Goal: Entertainment & Leisure: Consume media (video, audio)

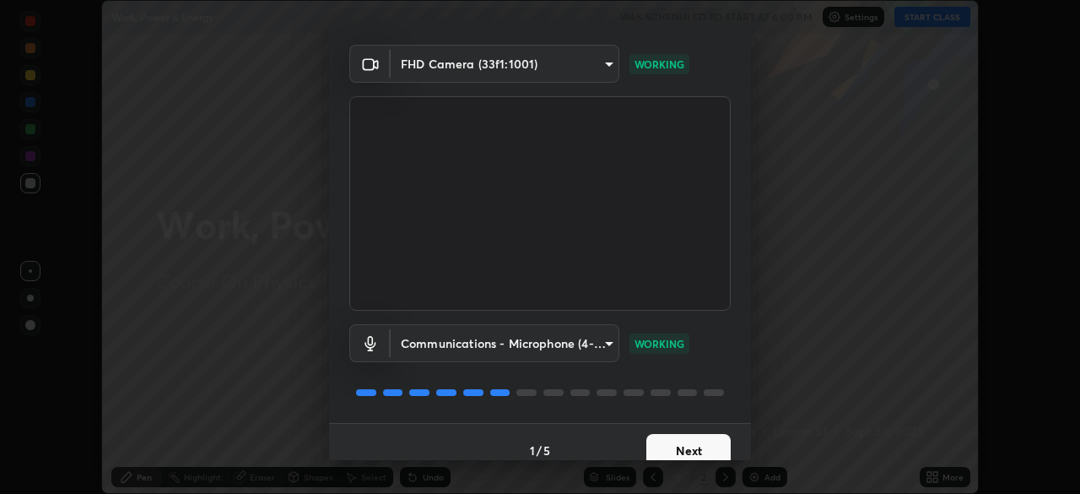
scroll to position [60, 0]
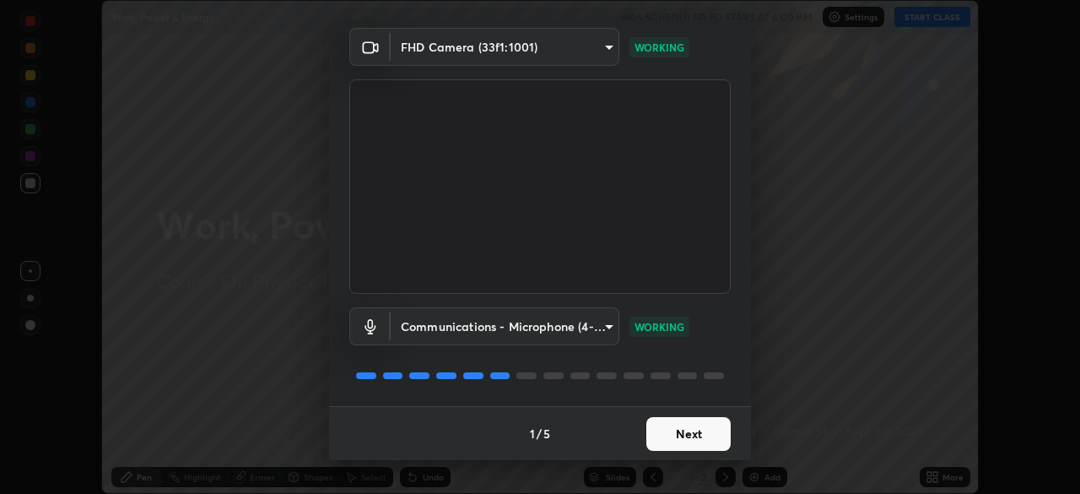
click at [690, 446] on button "Next" at bounding box center [688, 434] width 84 height 34
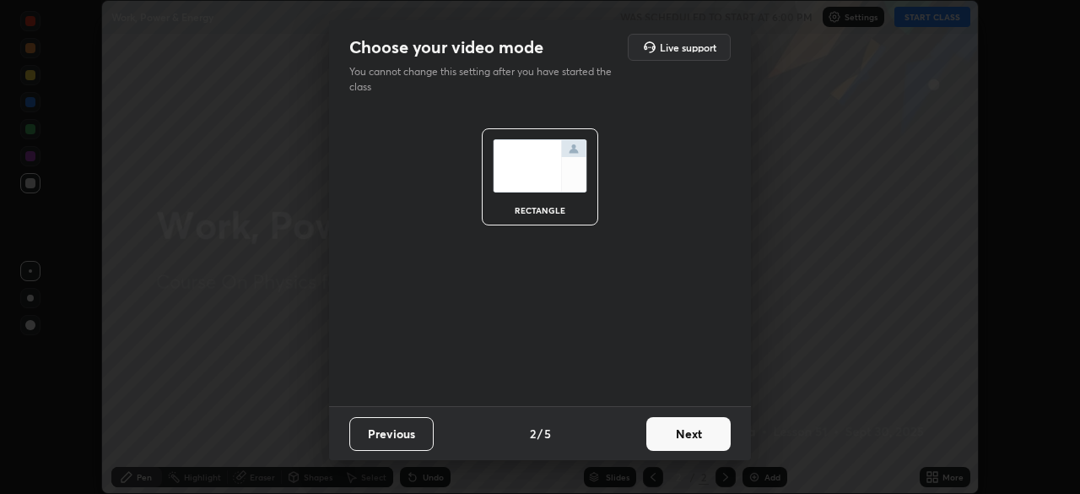
scroll to position [0, 0]
click at [694, 436] on button "Next" at bounding box center [688, 434] width 84 height 34
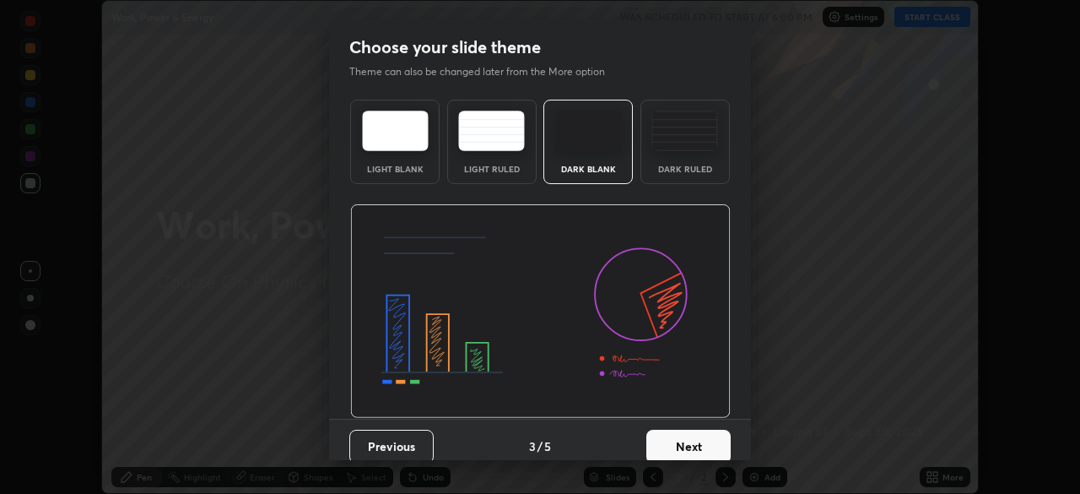
click at [695, 430] on button "Next" at bounding box center [688, 447] width 84 height 34
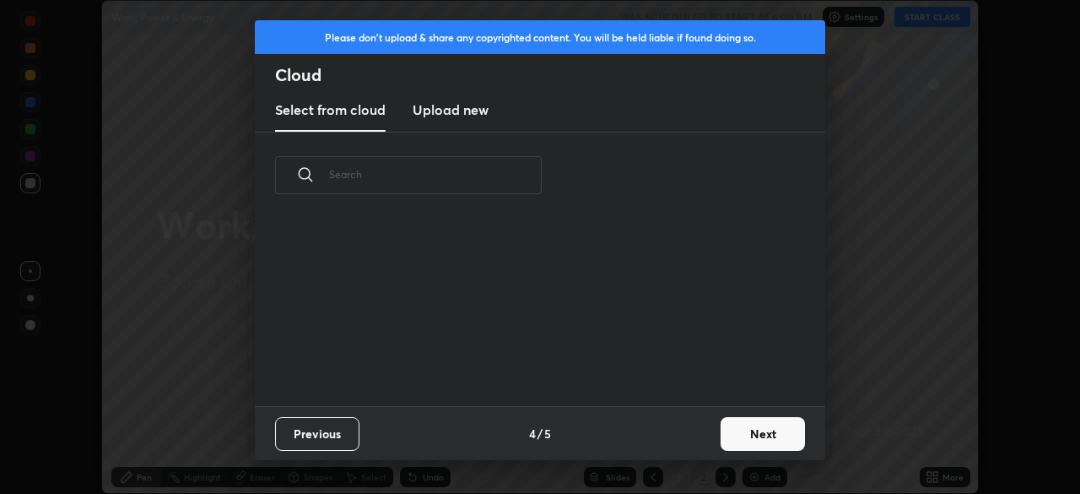
click at [693, 432] on div "Previous 4 / 5 Next" at bounding box center [540, 433] width 571 height 54
click at [747, 435] on button "Next" at bounding box center [763, 434] width 84 height 34
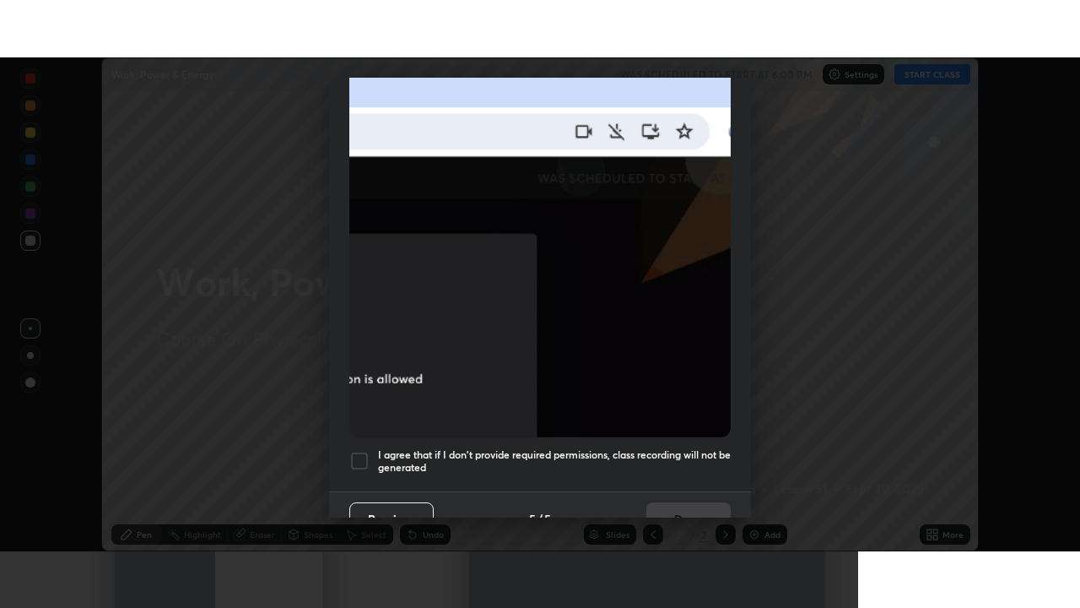
scroll to position [404, 0]
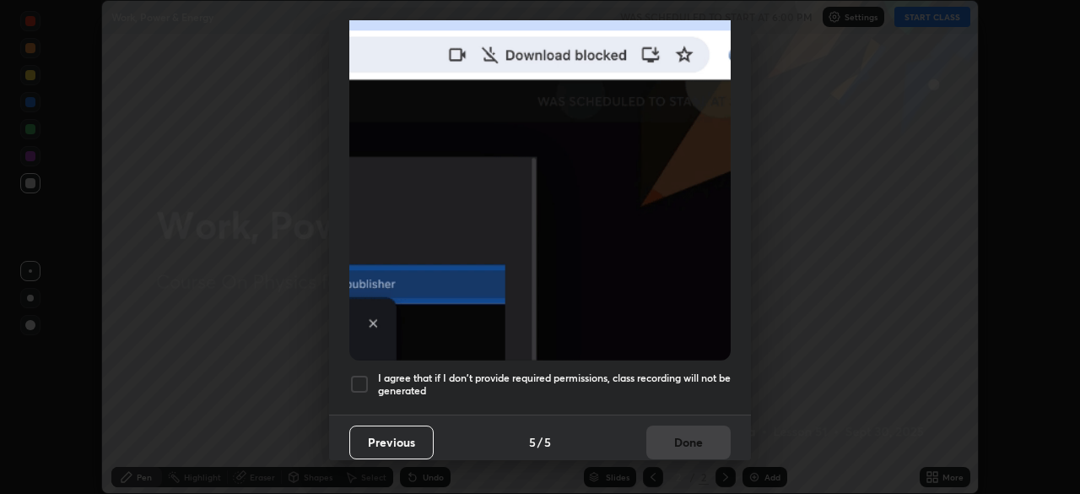
click at [360, 385] on div at bounding box center [359, 384] width 20 height 20
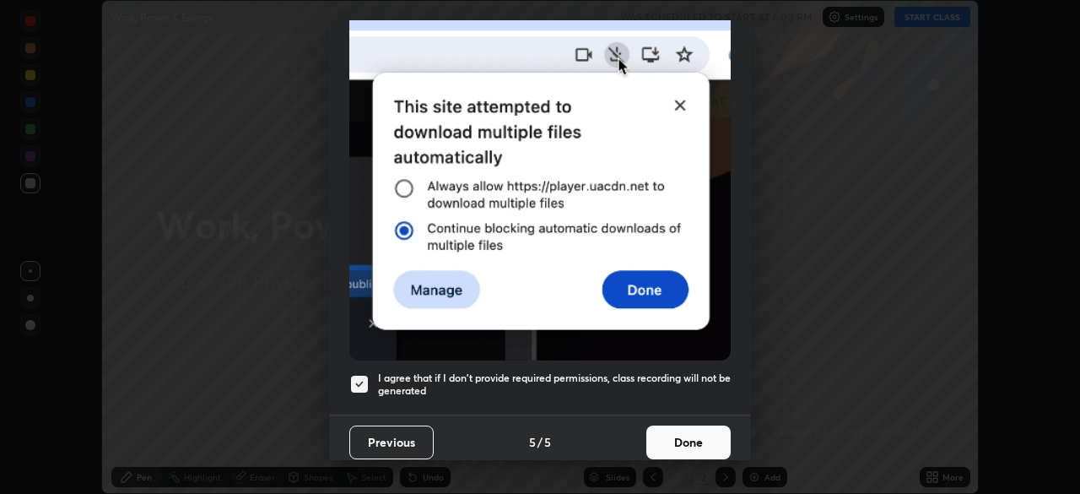
click at [695, 441] on button "Done" at bounding box center [688, 442] width 84 height 34
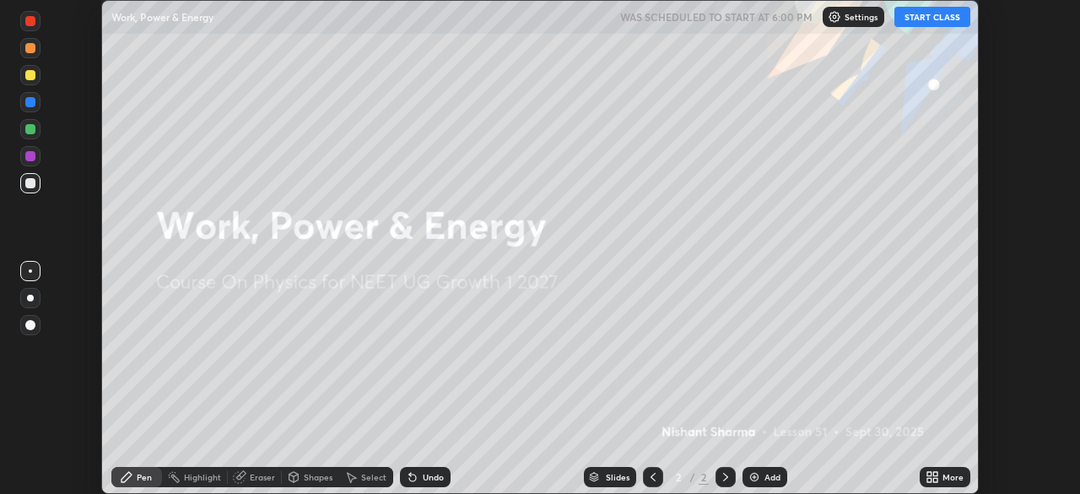
click at [922, 19] on button "START CLASS" at bounding box center [933, 17] width 76 height 20
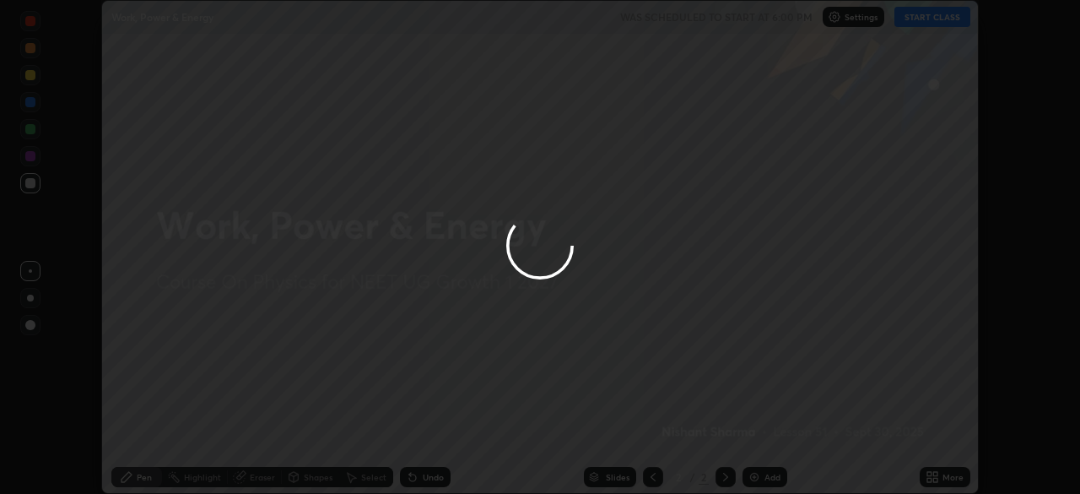
click at [955, 477] on div at bounding box center [540, 247] width 1080 height 494
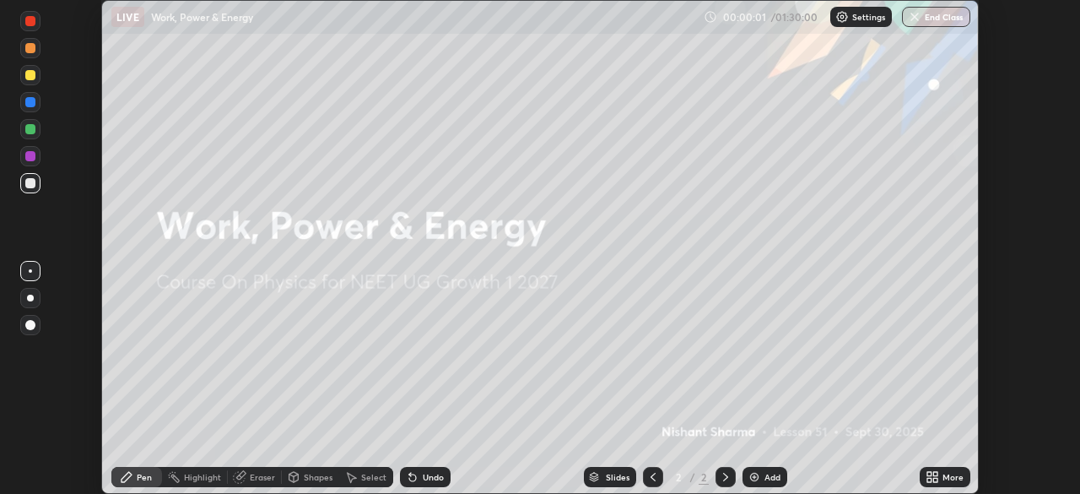
click at [949, 471] on div "More" at bounding box center [945, 477] width 51 height 20
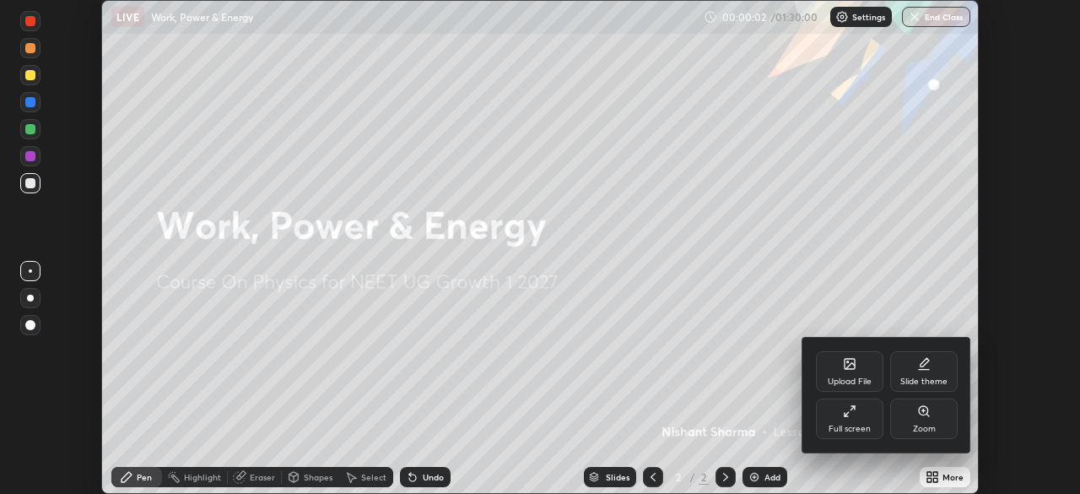
click at [857, 421] on div "Full screen" at bounding box center [850, 418] width 68 height 41
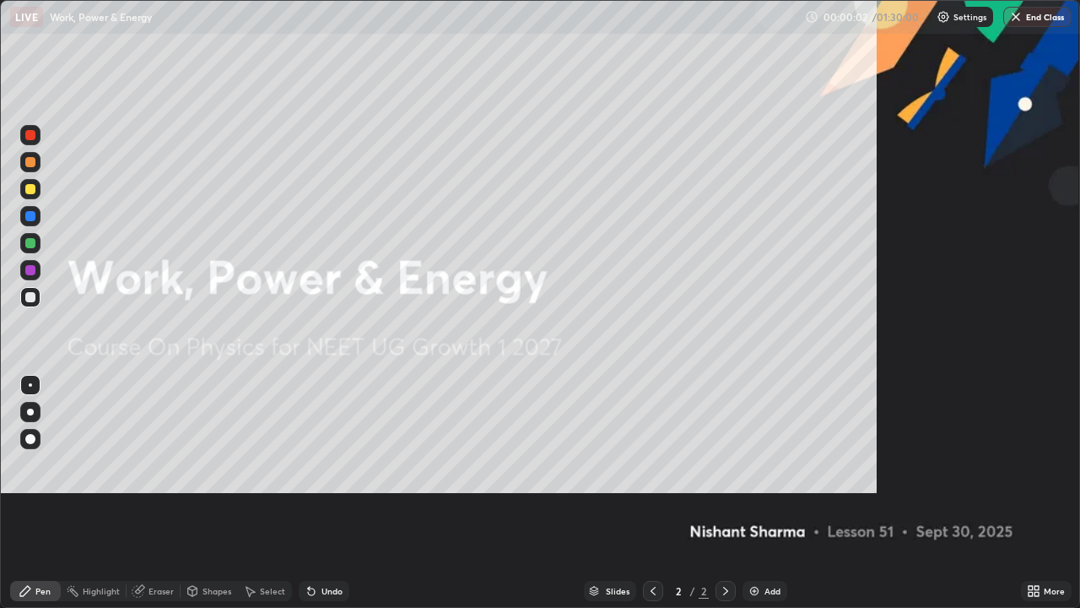
scroll to position [608, 1080]
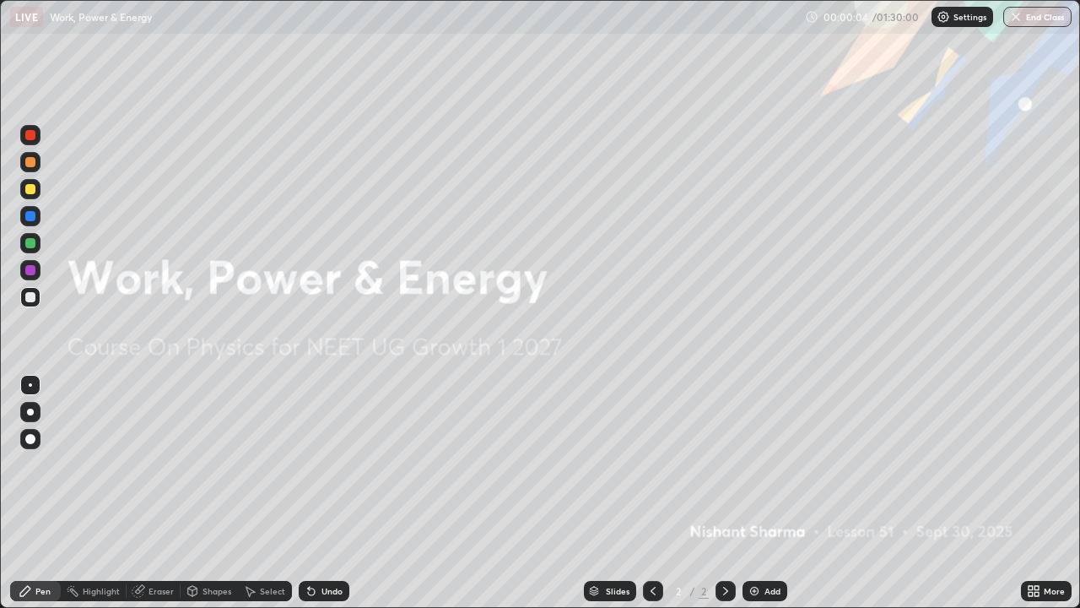
click at [765, 493] on div "Add" at bounding box center [773, 591] width 16 height 8
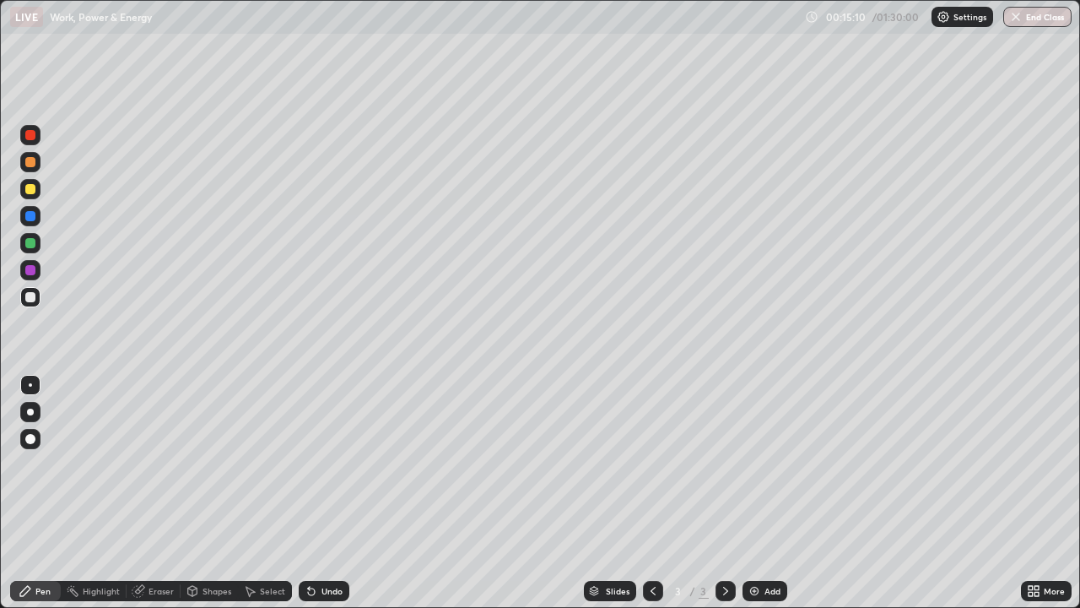
click at [757, 493] on img at bounding box center [755, 591] width 14 height 14
click at [328, 493] on div "Undo" at bounding box center [332, 591] width 21 height 8
click at [327, 493] on div "Undo" at bounding box center [332, 591] width 21 height 8
click at [761, 493] on div "Add" at bounding box center [765, 591] width 45 height 20
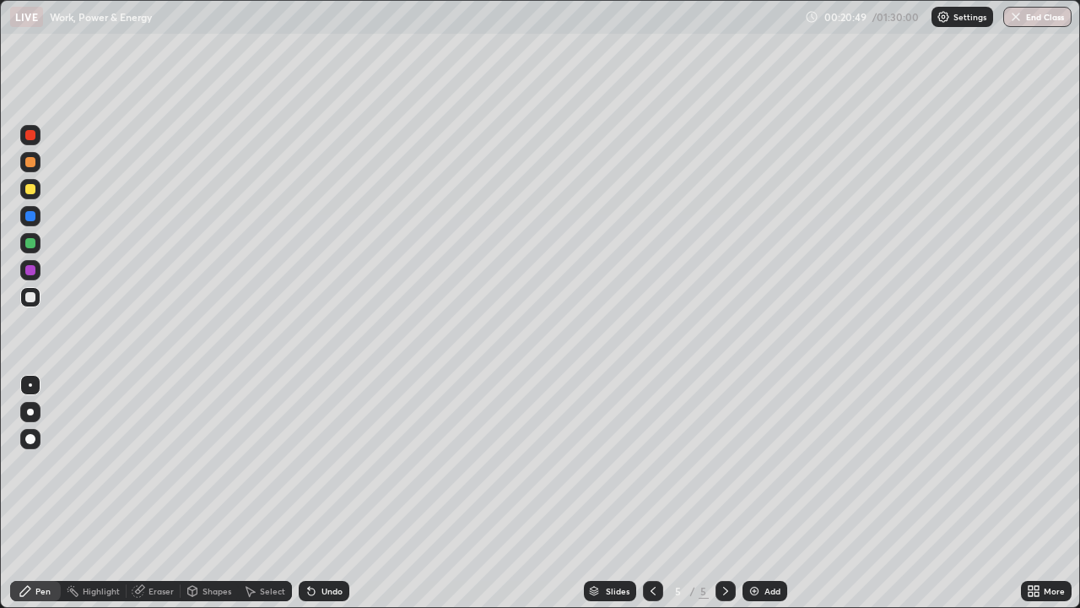
click at [335, 493] on div "Undo" at bounding box center [332, 591] width 21 height 8
click at [333, 493] on div "Undo" at bounding box center [332, 591] width 21 height 8
click at [337, 493] on div "Undo" at bounding box center [332, 591] width 21 height 8
click at [324, 493] on div "Undo" at bounding box center [324, 591] width 51 height 20
click at [758, 493] on img at bounding box center [755, 591] width 14 height 14
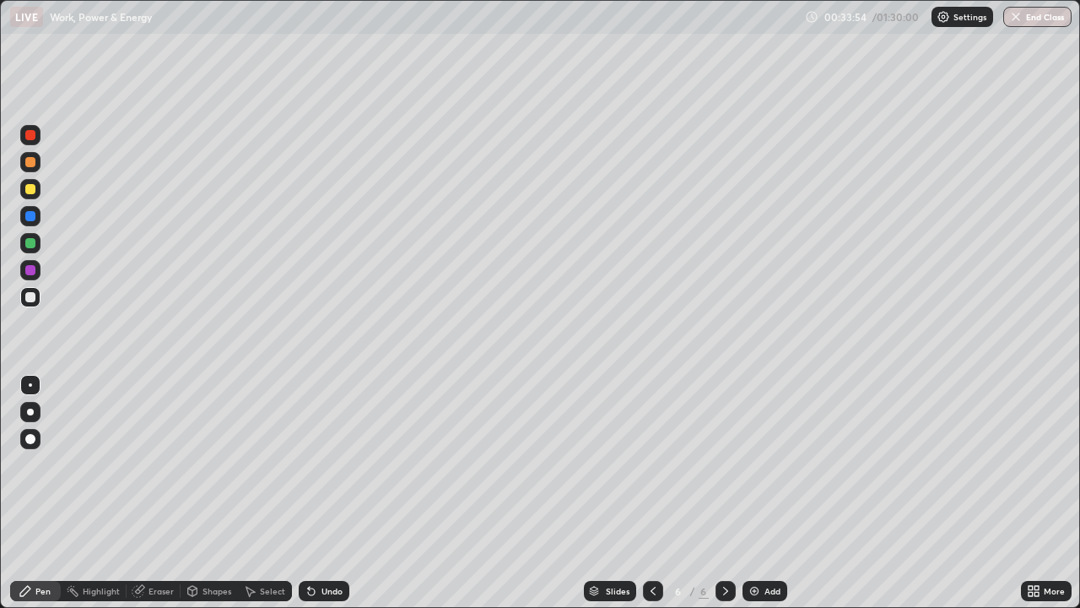
click at [765, 493] on div "Add" at bounding box center [773, 591] width 16 height 8
click at [766, 493] on div "Add" at bounding box center [773, 591] width 16 height 8
click at [336, 493] on div "Undo" at bounding box center [332, 591] width 21 height 8
click at [333, 493] on div "Undo" at bounding box center [332, 591] width 21 height 8
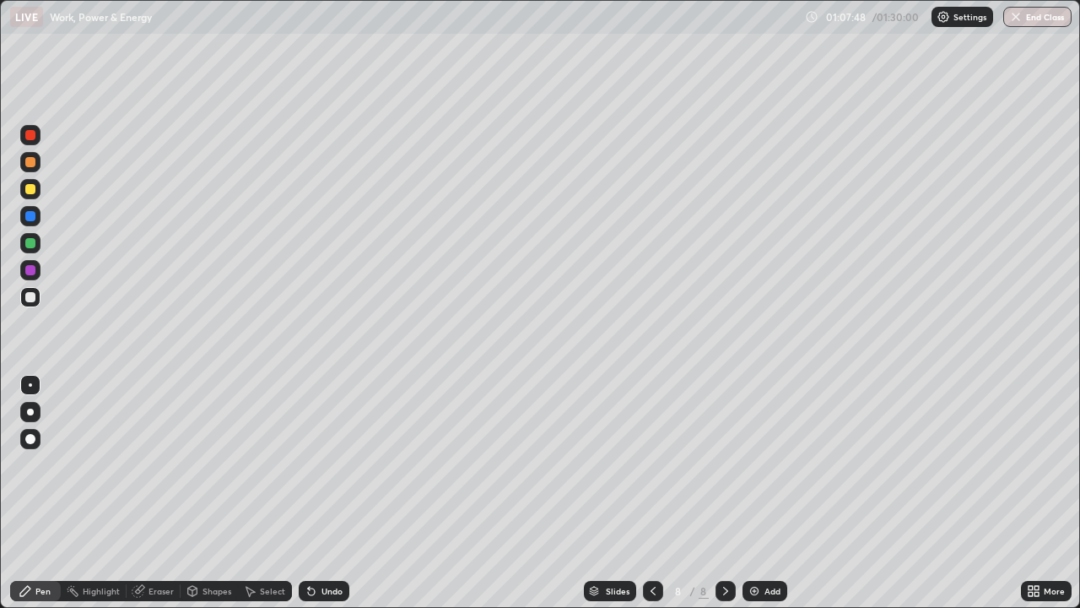
click at [743, 493] on div "Add" at bounding box center [765, 591] width 45 height 20
click at [332, 493] on div "Undo" at bounding box center [332, 591] width 21 height 8
click at [333, 493] on div "Undo" at bounding box center [332, 591] width 21 height 8
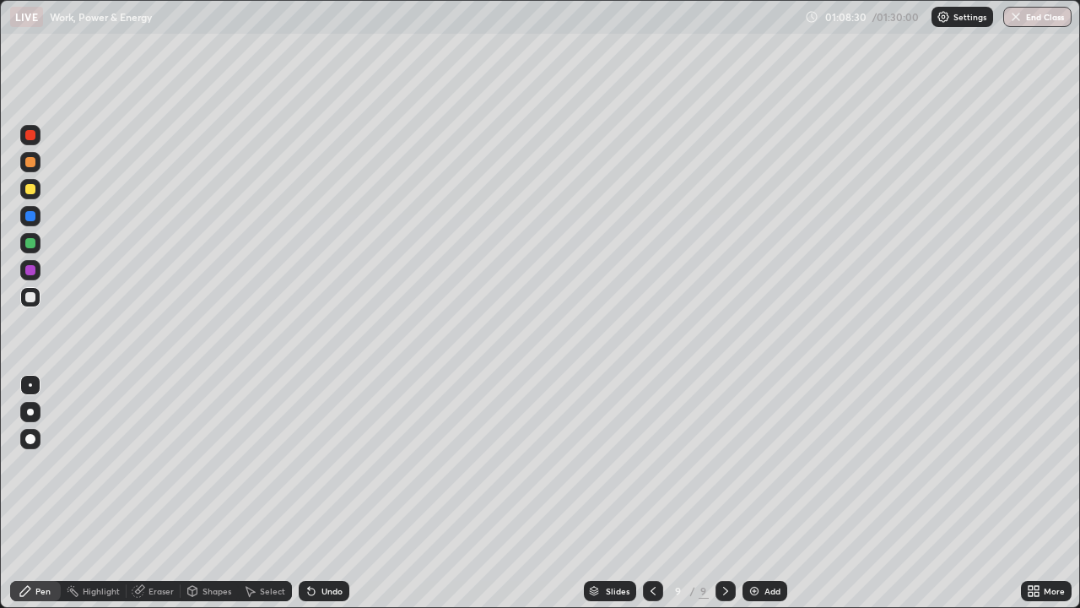
click at [328, 493] on div "Undo" at bounding box center [332, 591] width 21 height 8
click at [329, 493] on div "Undo" at bounding box center [332, 591] width 21 height 8
click at [329, 493] on div "Undo" at bounding box center [324, 591] width 51 height 20
click at [330, 493] on div "Undo" at bounding box center [324, 591] width 51 height 20
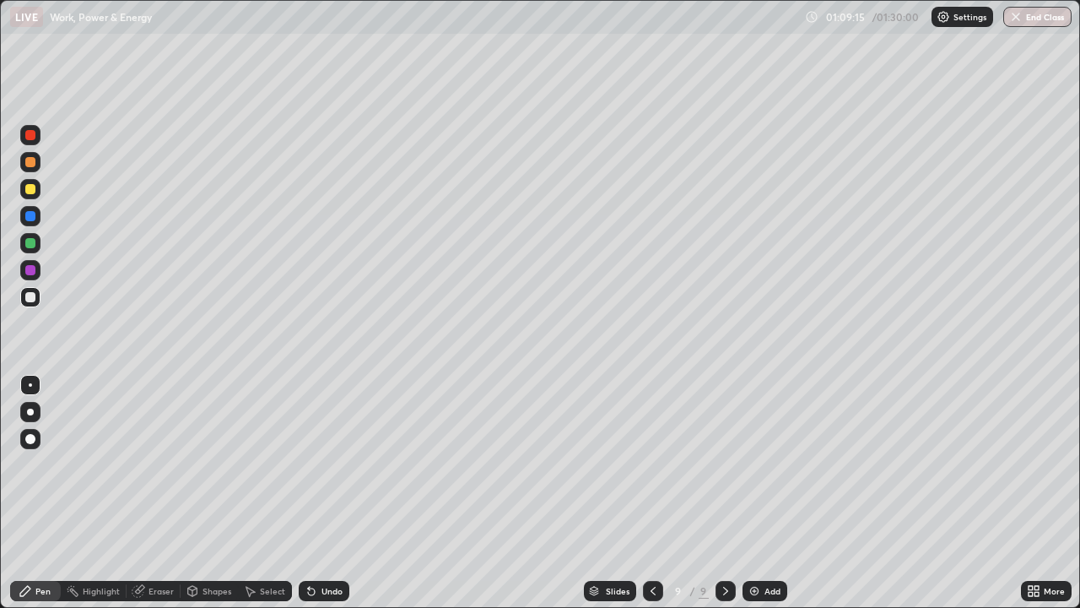
click at [328, 493] on div "Undo" at bounding box center [332, 591] width 21 height 8
click at [756, 493] on img at bounding box center [755, 591] width 14 height 14
click at [217, 493] on div "Shapes" at bounding box center [217, 591] width 29 height 8
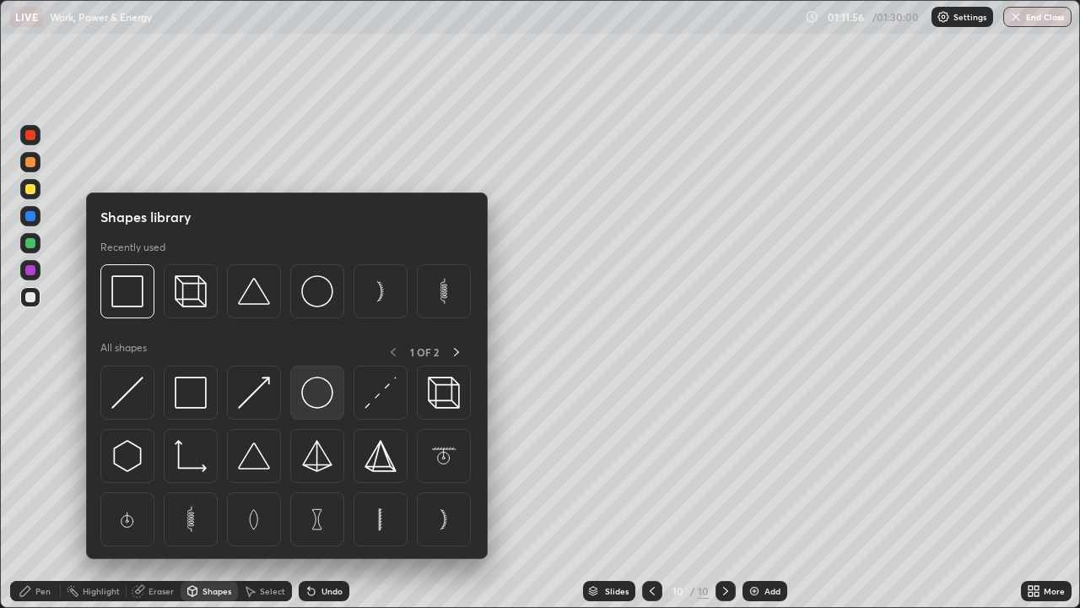
click at [316, 392] on img at bounding box center [317, 392] width 32 height 32
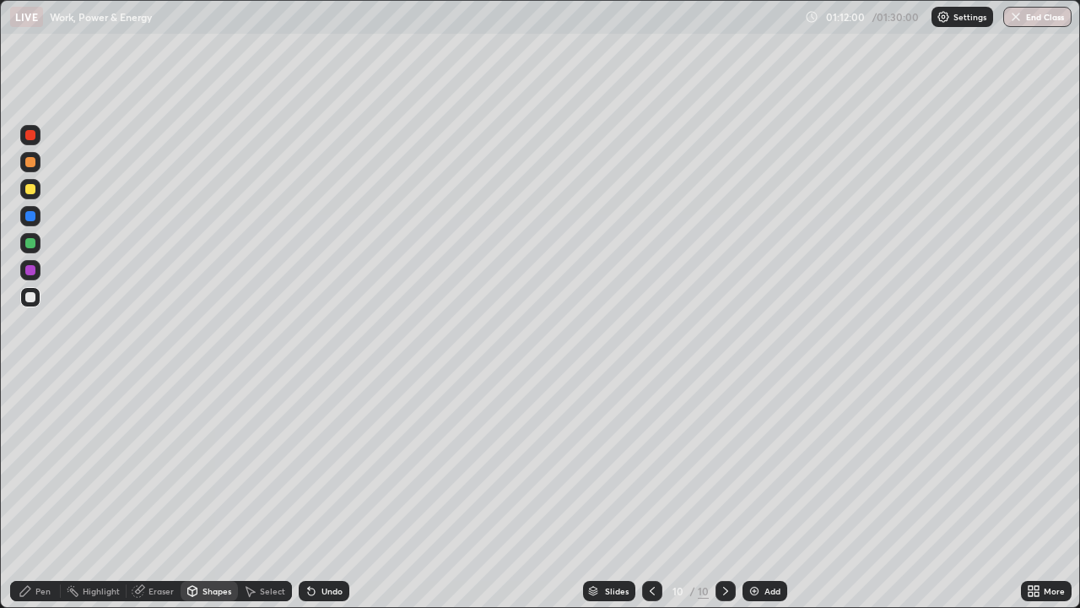
click at [40, 493] on div "Pen" at bounding box center [35, 591] width 51 height 20
click at [771, 493] on div "Add" at bounding box center [765, 591] width 45 height 20
click at [773, 493] on div "Add" at bounding box center [765, 591] width 45 height 20
click at [322, 493] on div "Undo" at bounding box center [332, 591] width 21 height 8
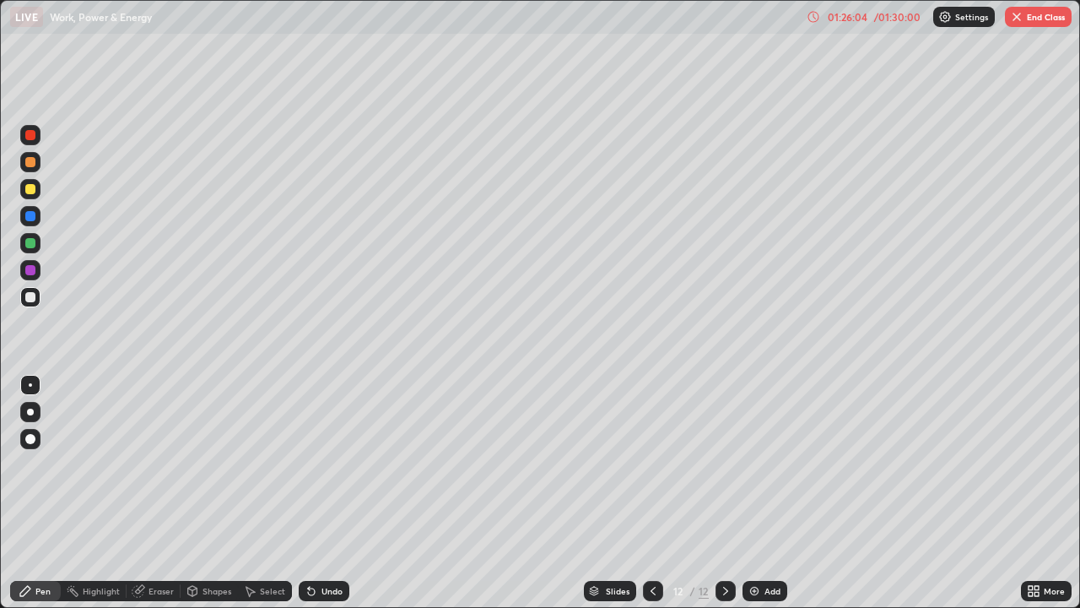
click at [322, 493] on div "Undo" at bounding box center [332, 591] width 21 height 8
click at [1052, 24] on button "End Class" at bounding box center [1038, 17] width 67 height 20
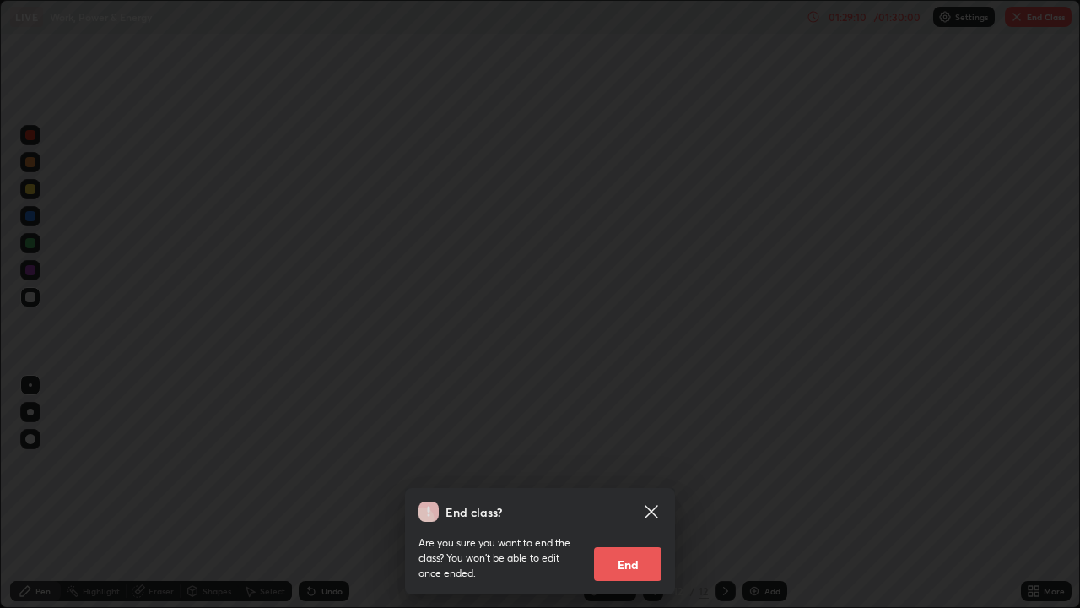
click at [632, 493] on button "End" at bounding box center [628, 564] width 68 height 34
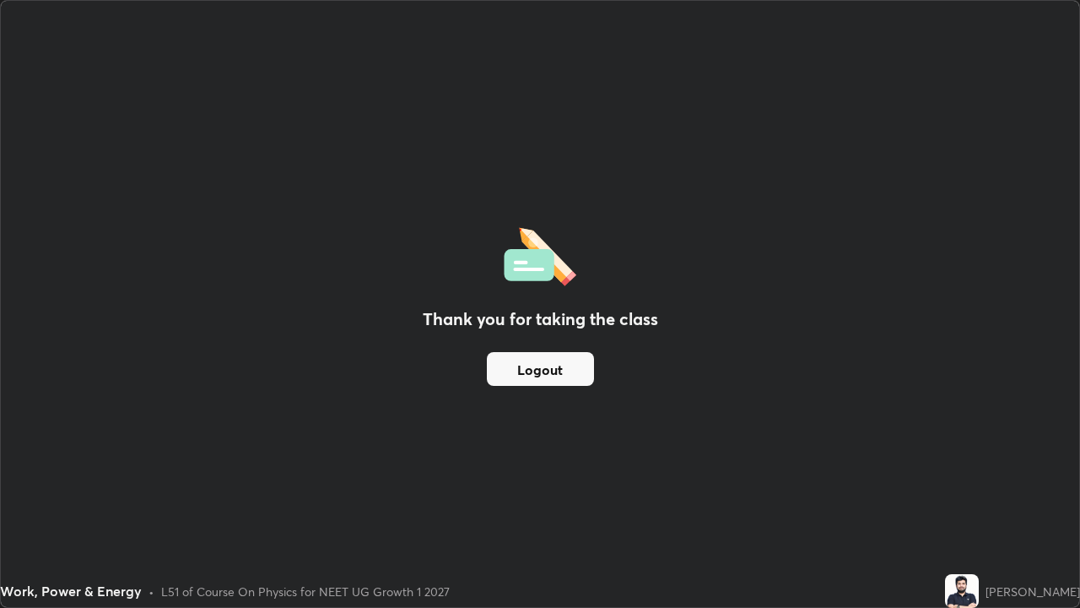
click at [560, 368] on button "Logout" at bounding box center [540, 369] width 107 height 34
